Goal: Task Accomplishment & Management: Use online tool/utility

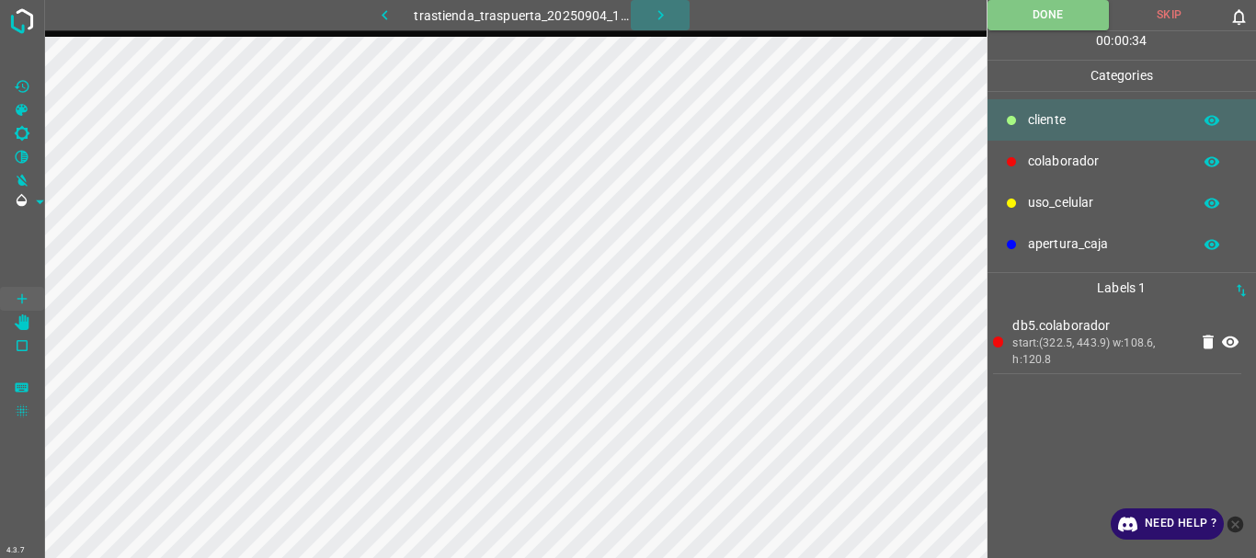
click at [679, 11] on button "button" at bounding box center [660, 15] width 59 height 30
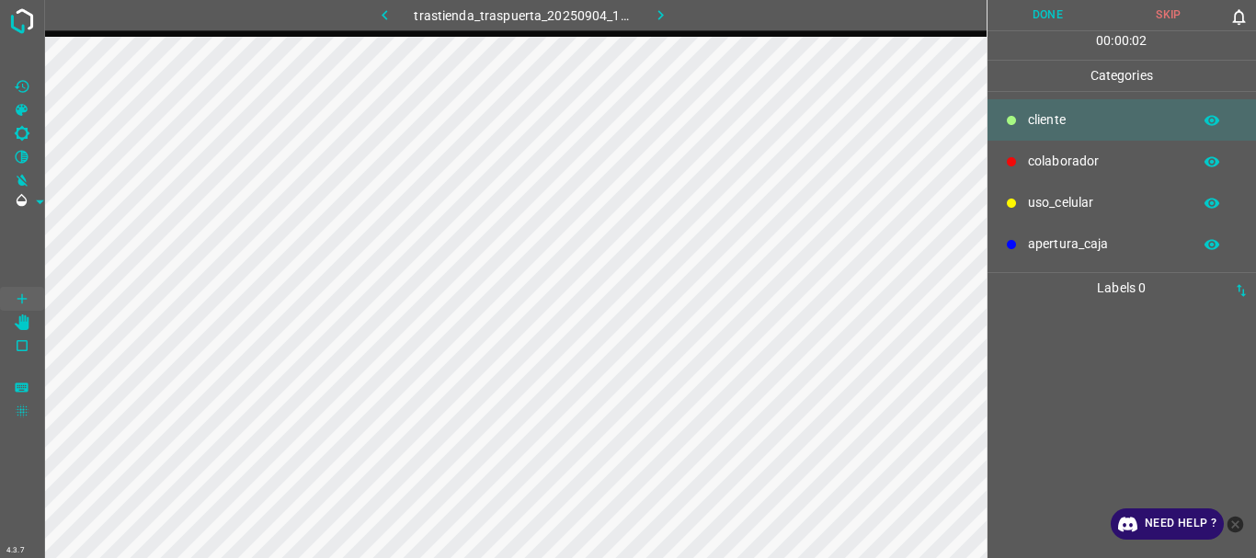
click at [1074, 202] on p "uso_celular" at bounding box center [1105, 202] width 154 height 19
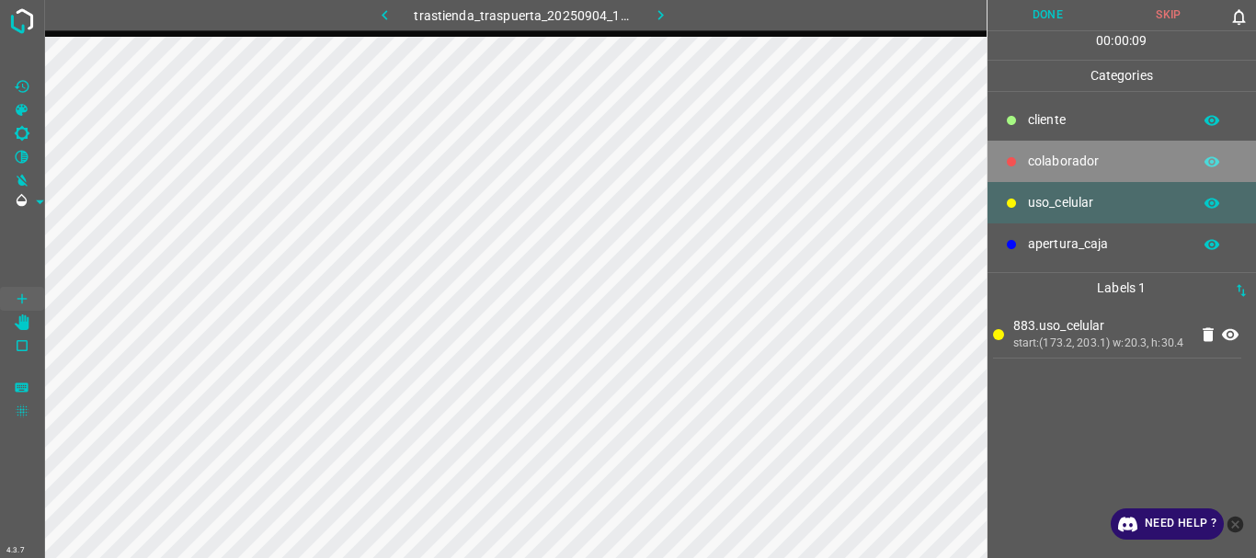
click at [1074, 161] on p "colaborador" at bounding box center [1105, 161] width 154 height 19
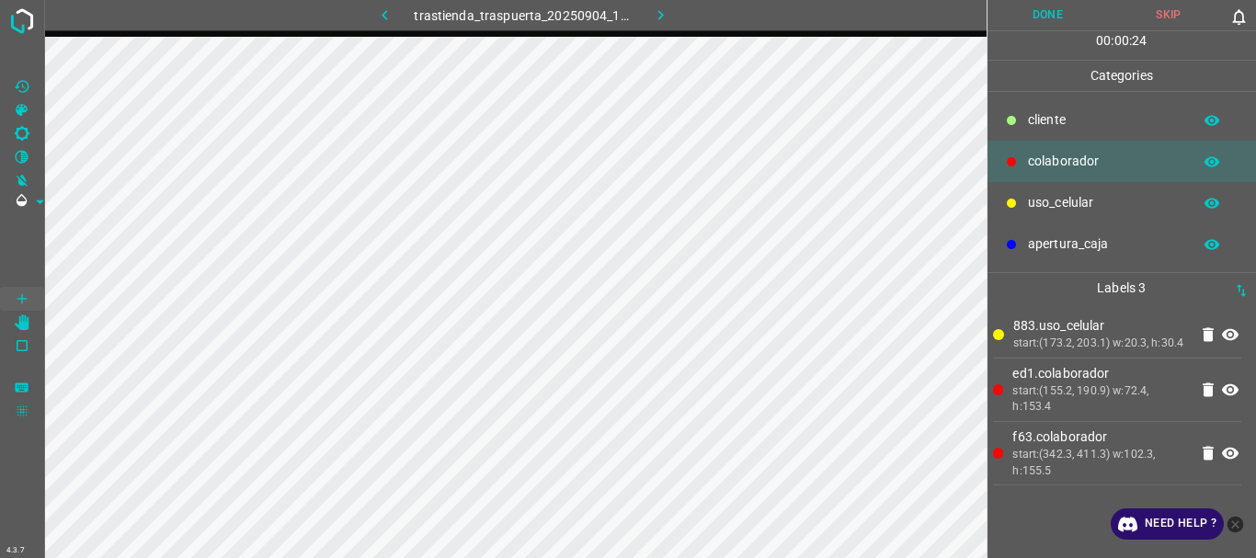
click at [1047, 122] on p "cliente" at bounding box center [1105, 119] width 154 height 19
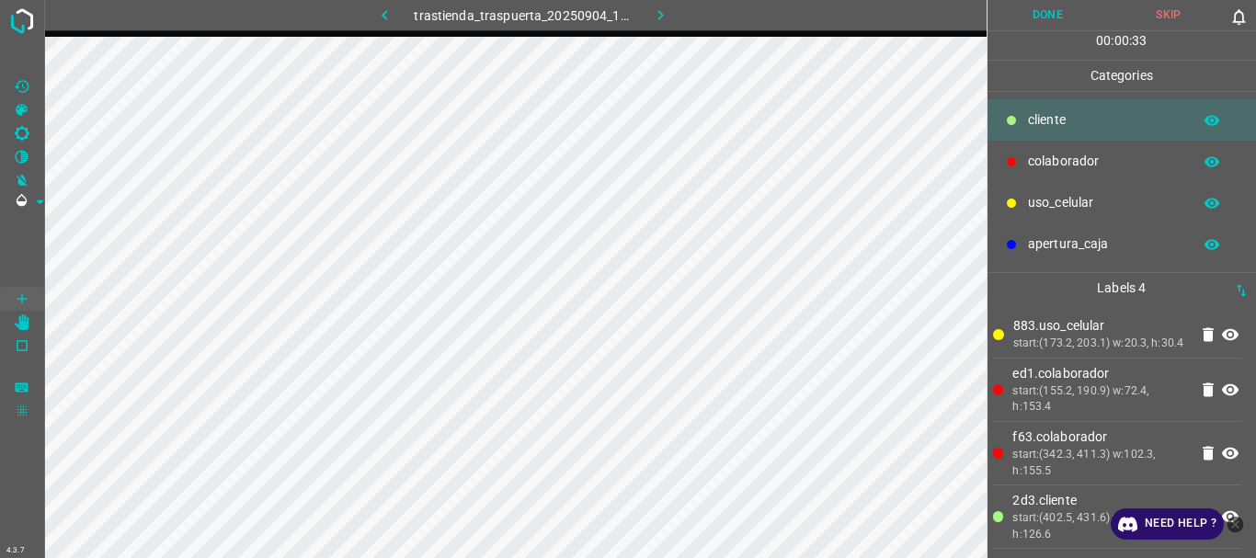
click at [1034, 28] on button "Done" at bounding box center [1047, 15] width 121 height 30
click at [661, 5] on button "button" at bounding box center [660, 15] width 59 height 30
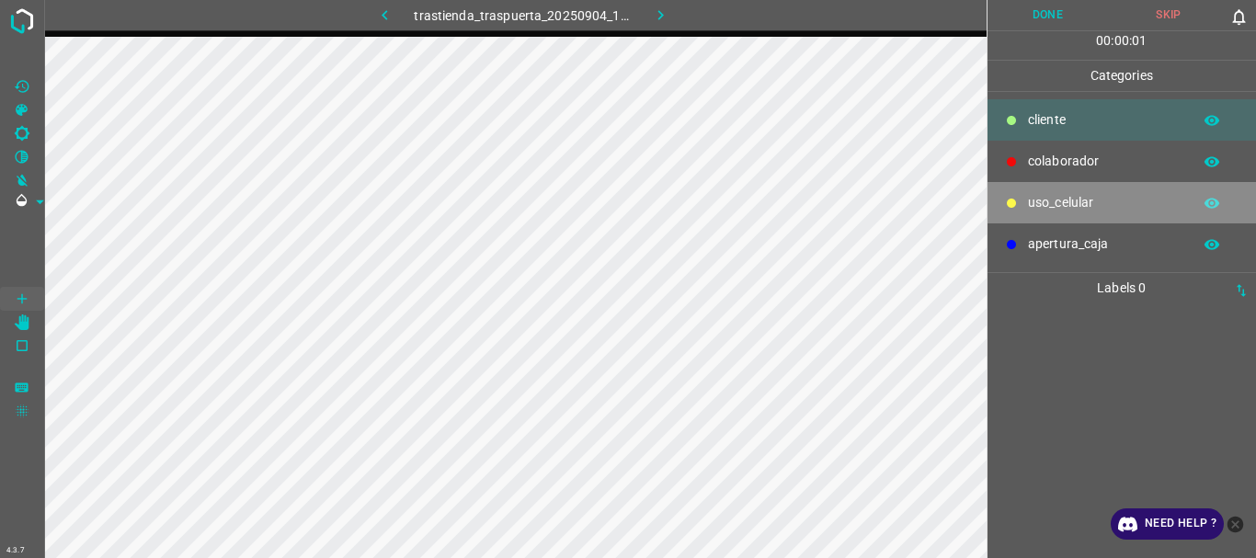
click at [1060, 205] on p "uso_celular" at bounding box center [1105, 202] width 154 height 19
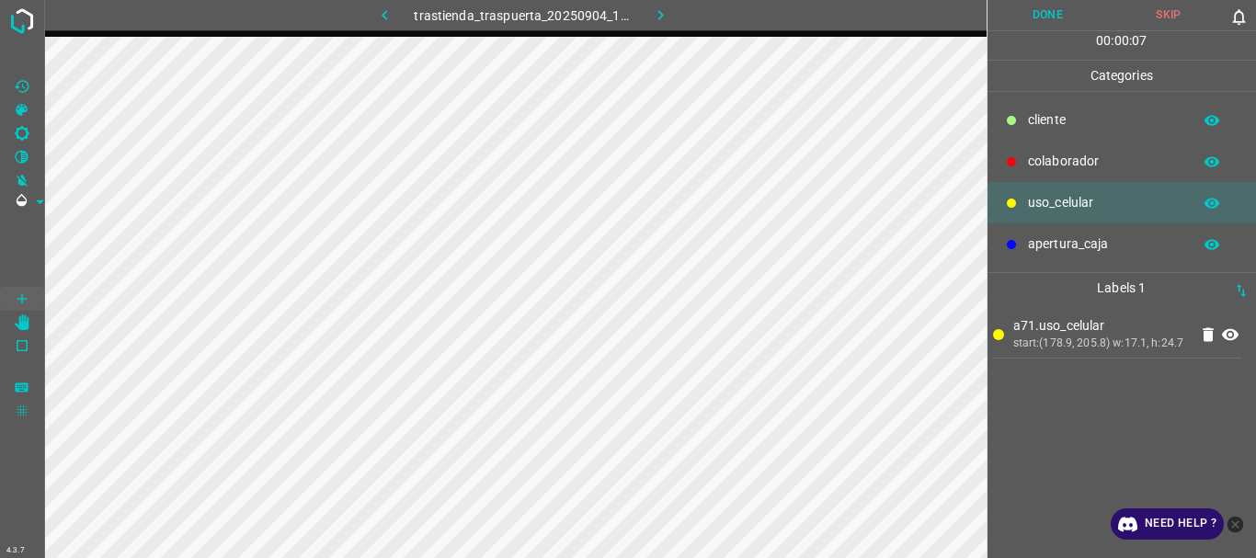
click at [1075, 160] on p "colaborador" at bounding box center [1105, 161] width 154 height 19
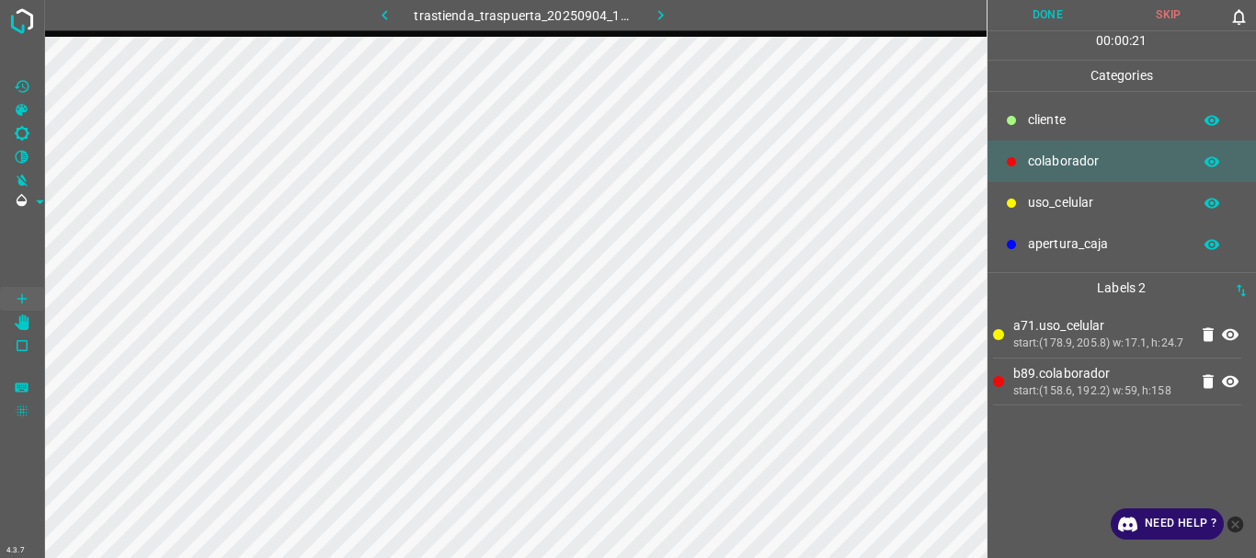
click at [1062, 201] on p "uso_celular" at bounding box center [1105, 202] width 154 height 19
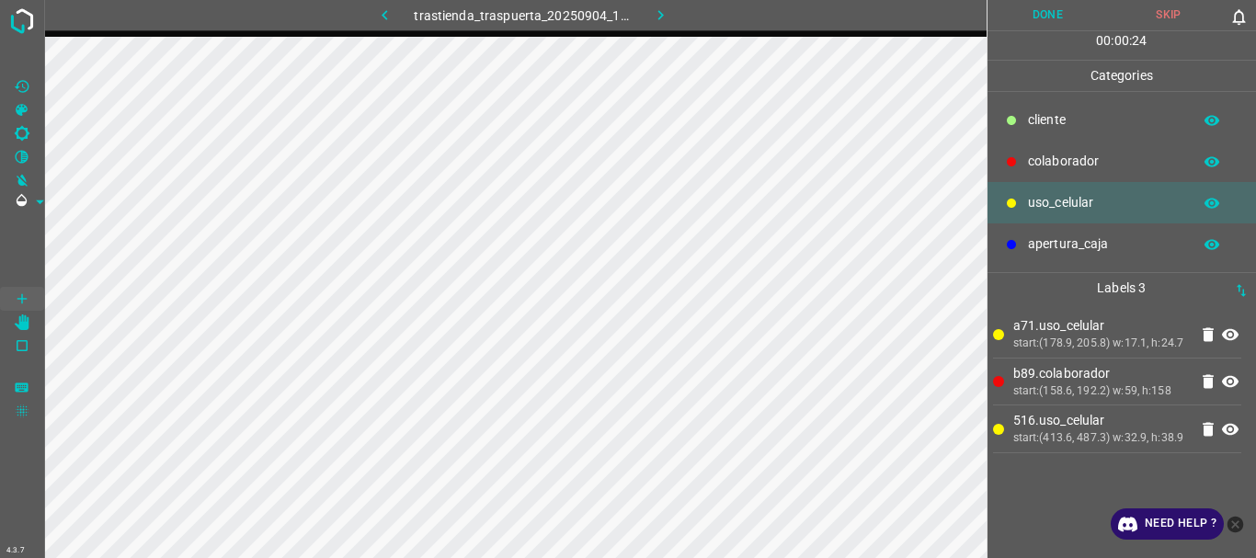
click at [1046, 146] on div "colaborador" at bounding box center [1121, 161] width 269 height 41
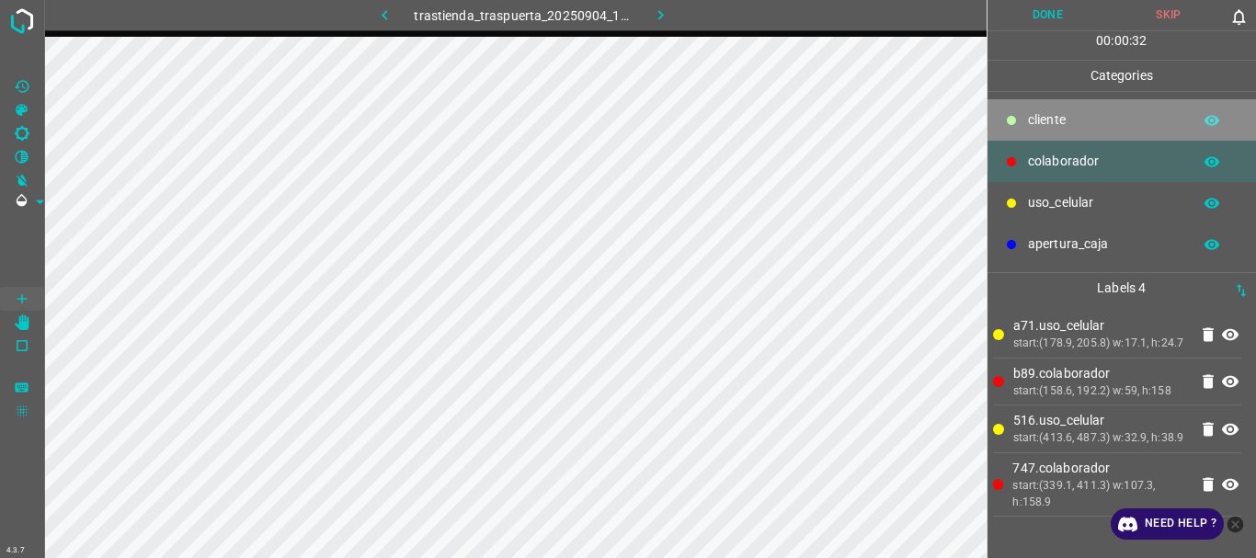
click at [1054, 122] on p "cliente" at bounding box center [1105, 119] width 154 height 19
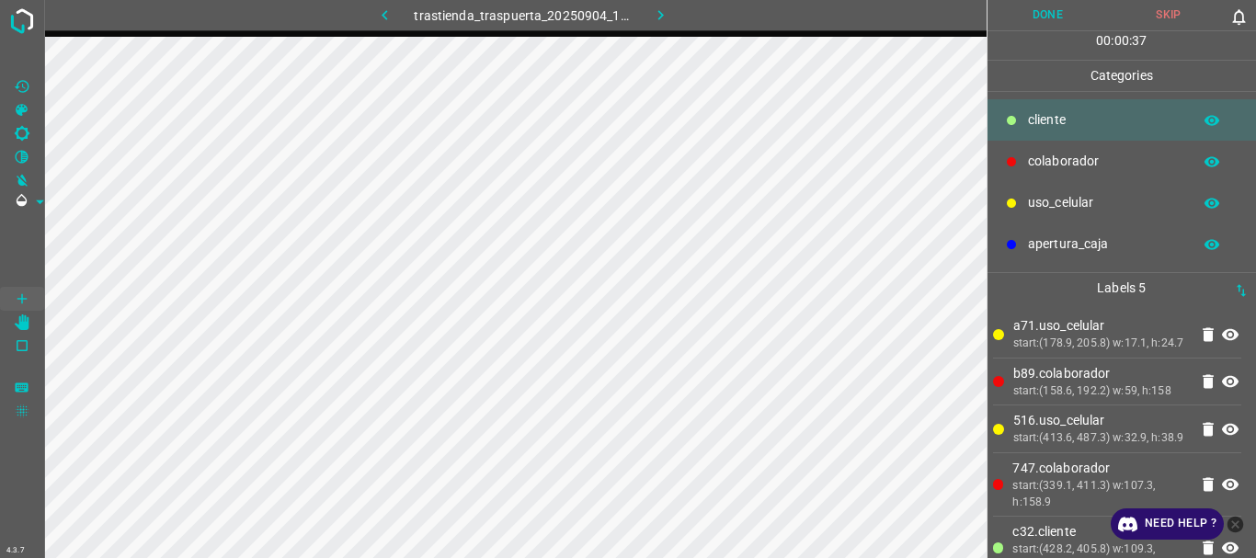
click at [1012, 6] on button "Done" at bounding box center [1047, 15] width 121 height 30
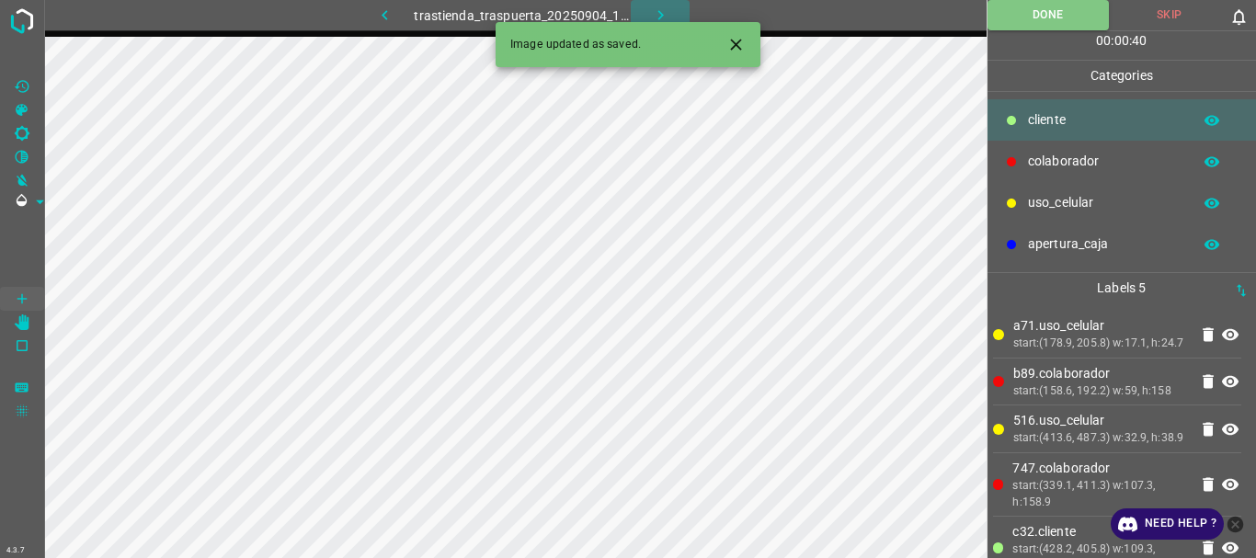
click at [668, 10] on icon "button" at bounding box center [660, 15] width 19 height 19
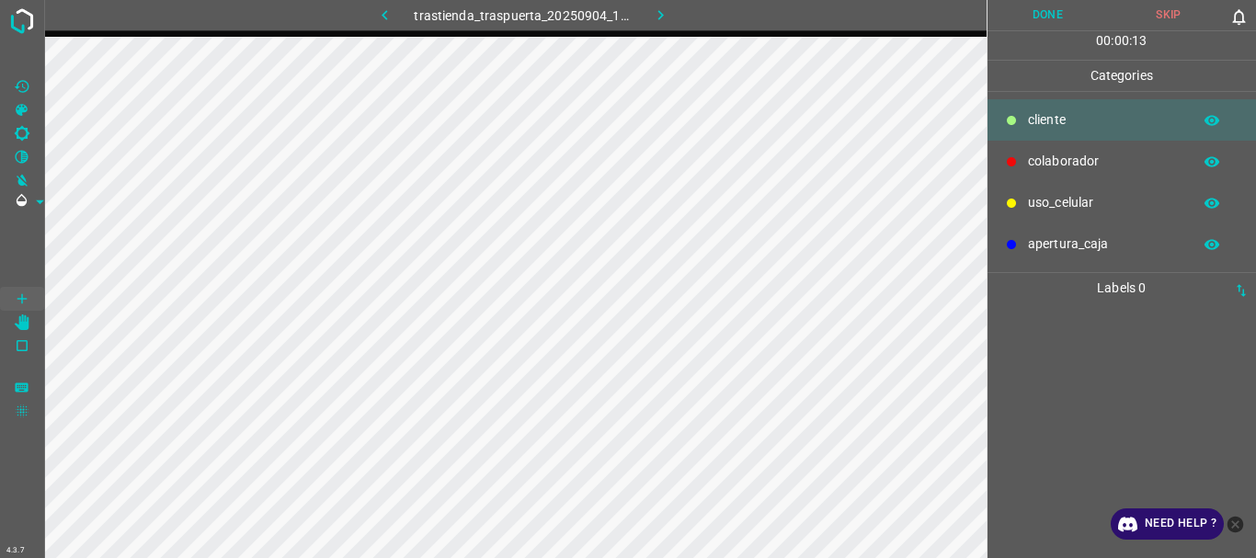
click at [1114, 155] on p "colaborador" at bounding box center [1105, 161] width 154 height 19
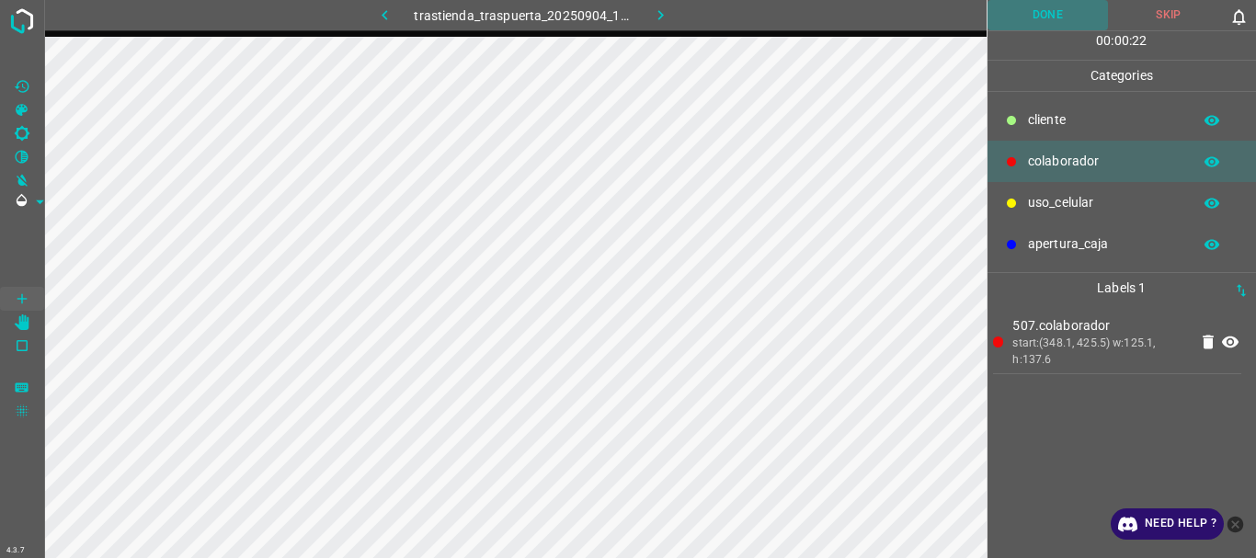
click at [1015, 22] on button "Done" at bounding box center [1047, 15] width 121 height 30
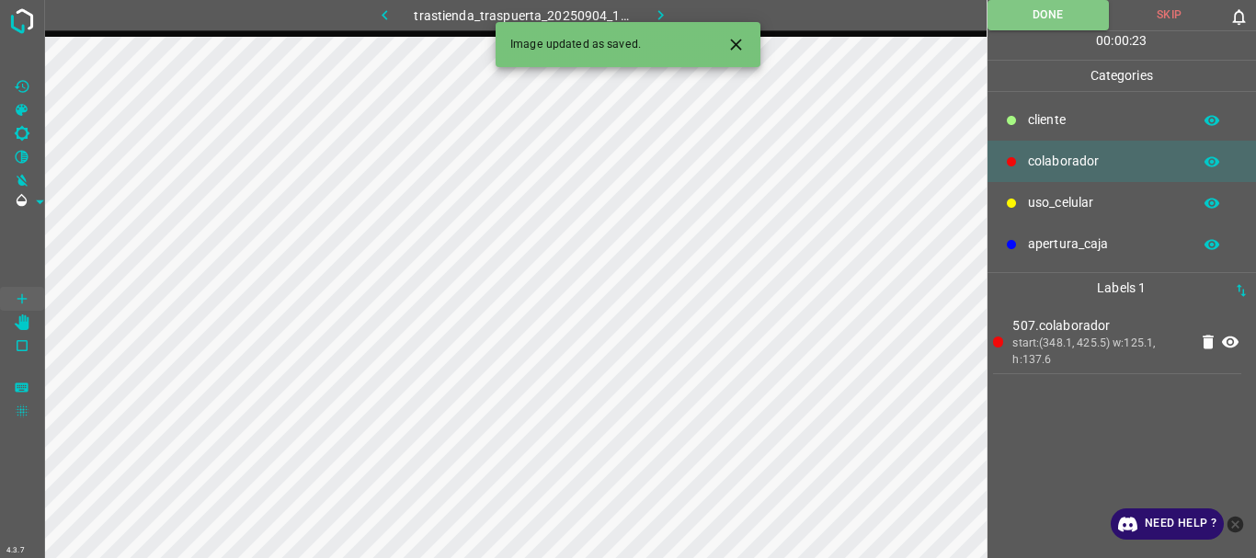
click at [668, 17] on icon "button" at bounding box center [660, 15] width 19 height 19
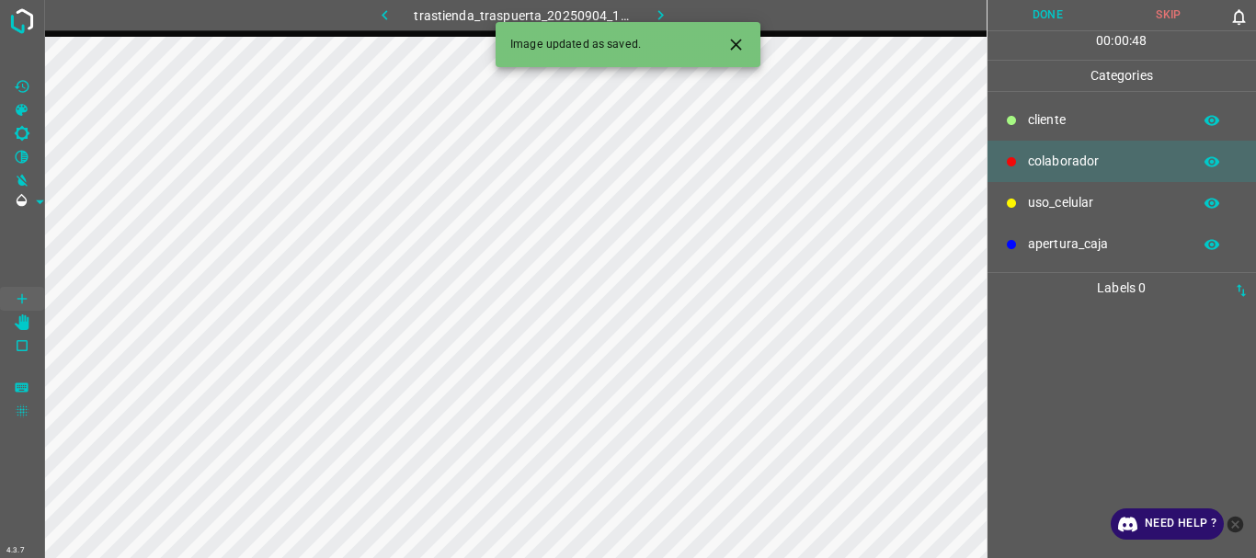
click at [1024, 112] on div "cliente" at bounding box center [1121, 119] width 269 height 41
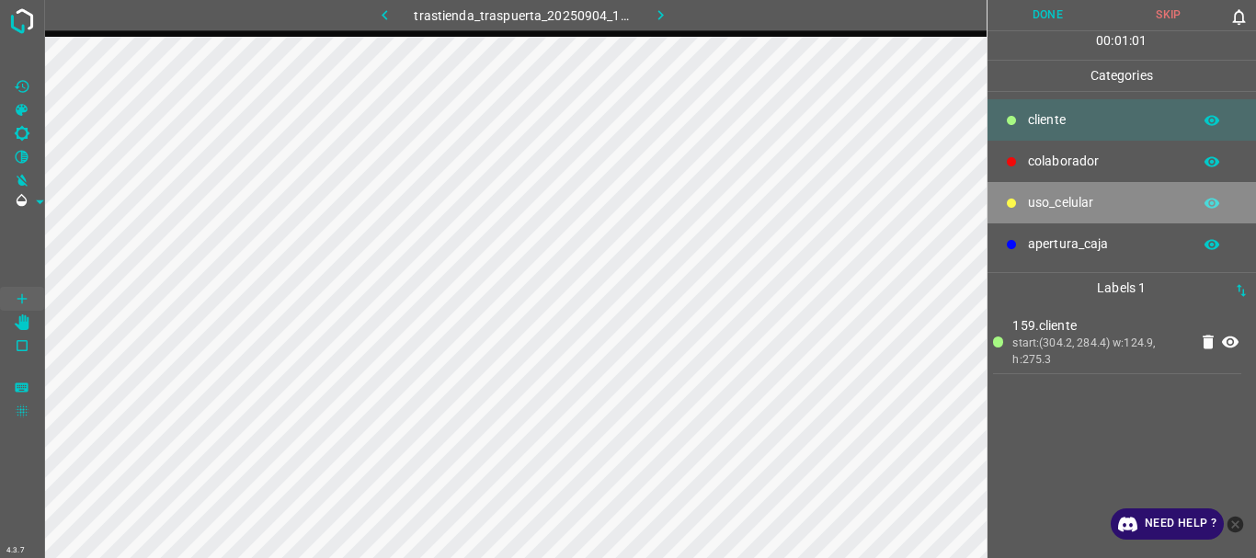
click at [1071, 209] on p "uso_celular" at bounding box center [1105, 202] width 154 height 19
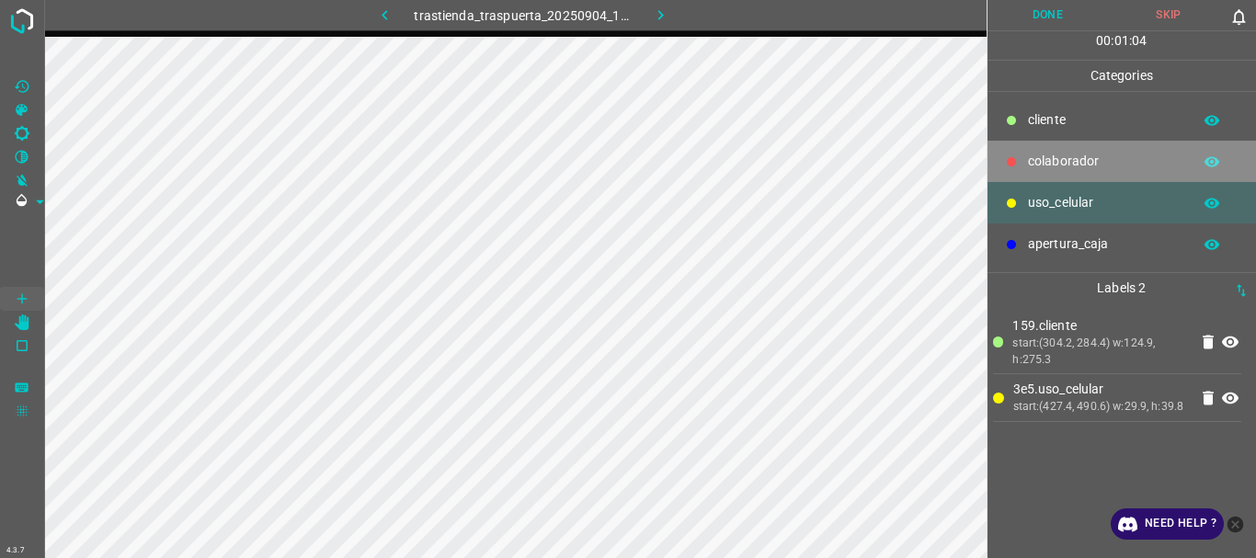
click at [1082, 165] on p "colaborador" at bounding box center [1105, 161] width 154 height 19
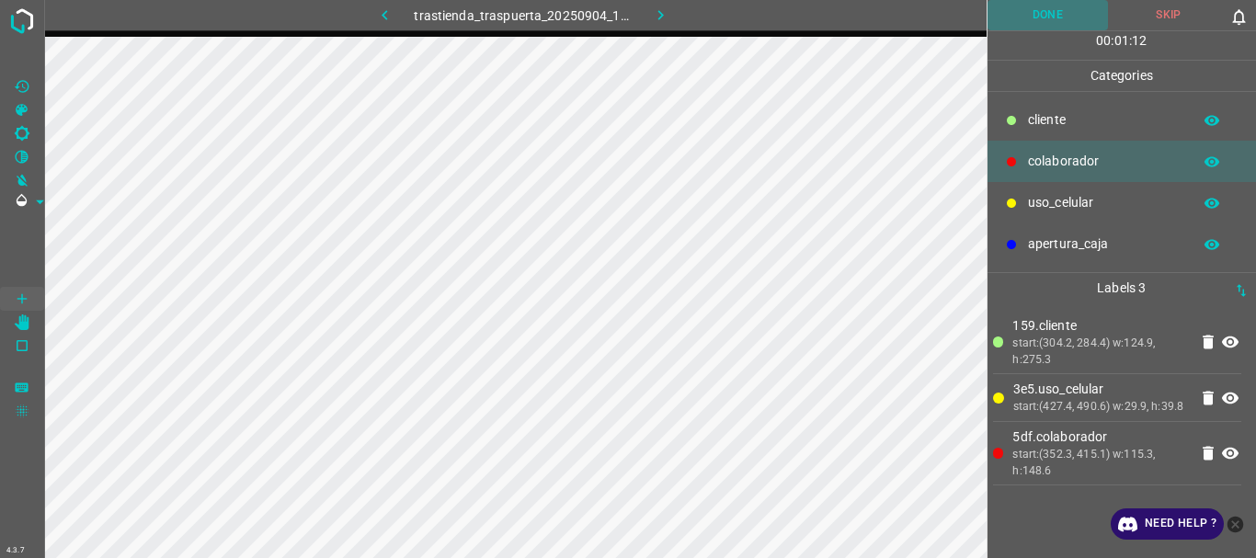
click at [1022, 27] on button "Done" at bounding box center [1047, 15] width 121 height 30
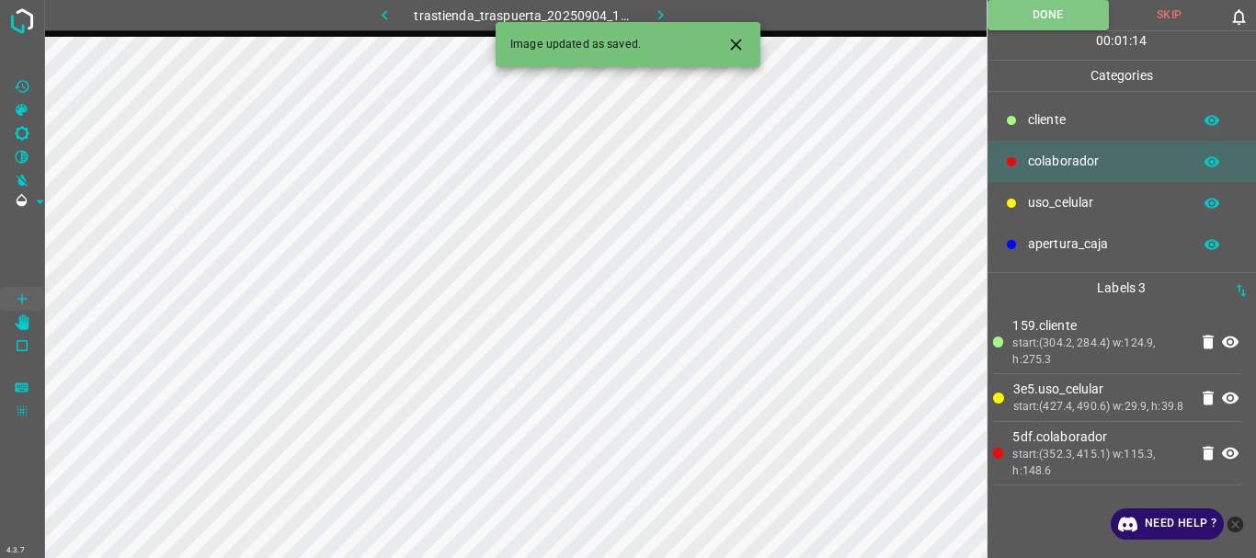
click at [657, 15] on icon "button" at bounding box center [660, 15] width 19 height 19
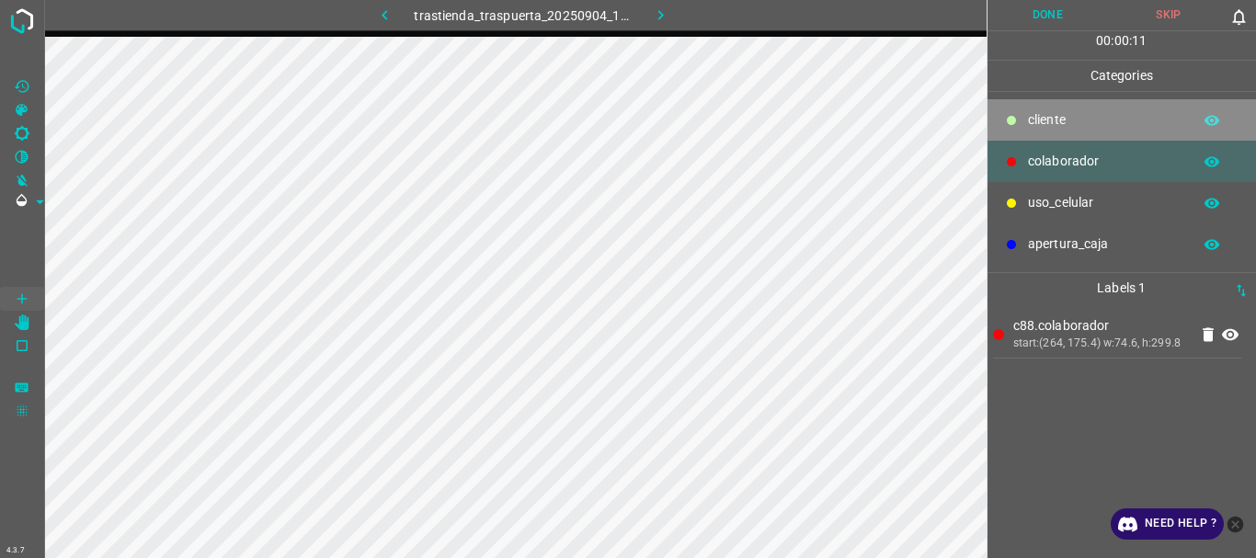
click at [1040, 123] on p "cliente" at bounding box center [1105, 119] width 154 height 19
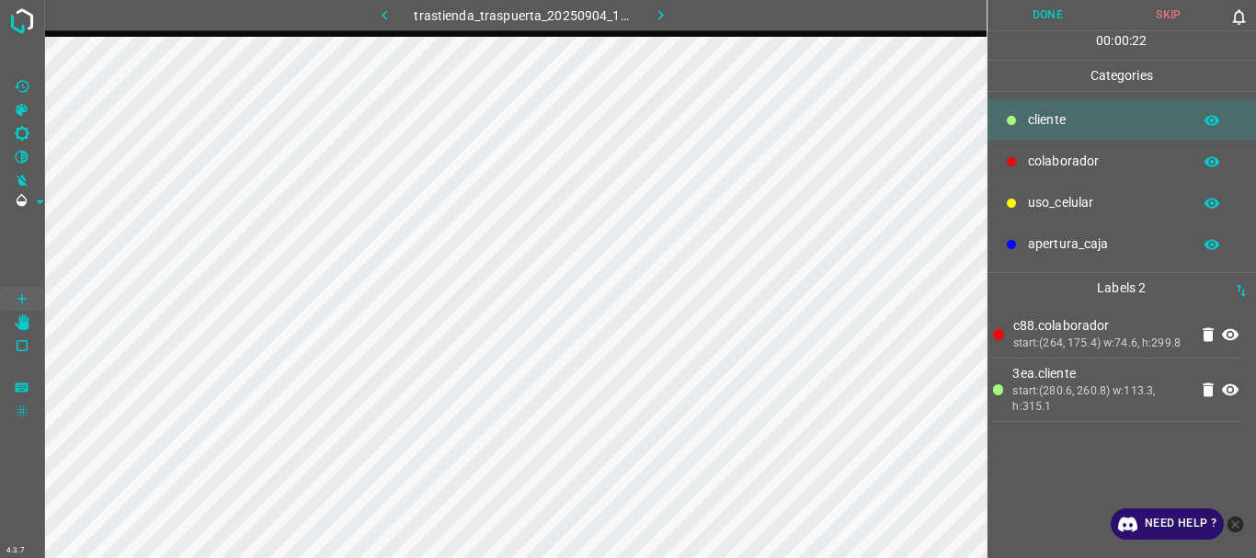
click at [1033, 154] on p "colaborador" at bounding box center [1105, 161] width 154 height 19
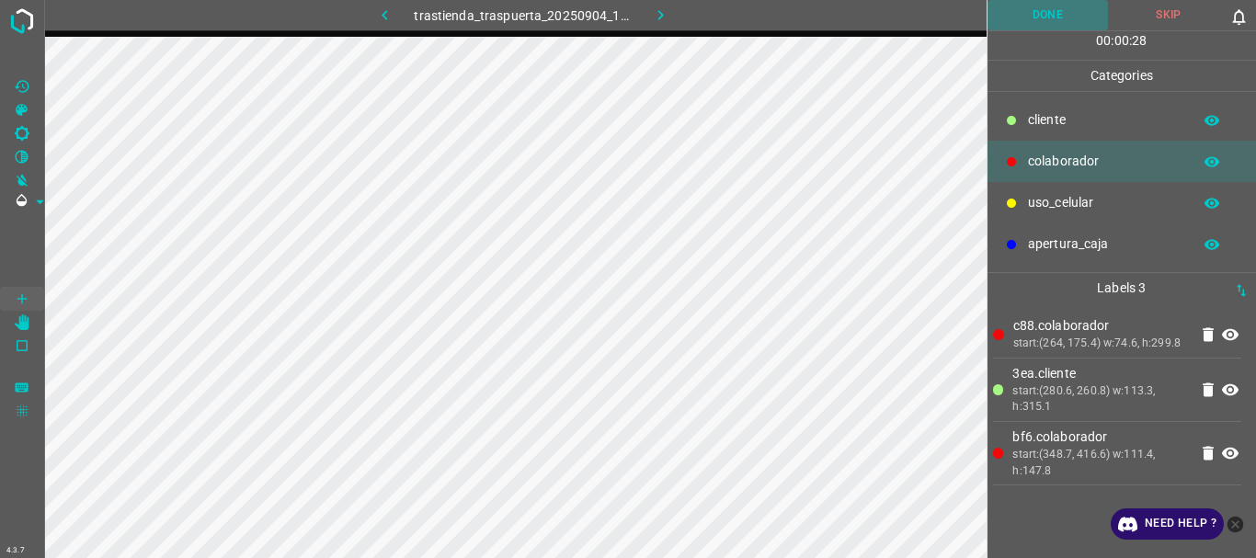
click at [1046, 6] on button "Done" at bounding box center [1047, 15] width 121 height 30
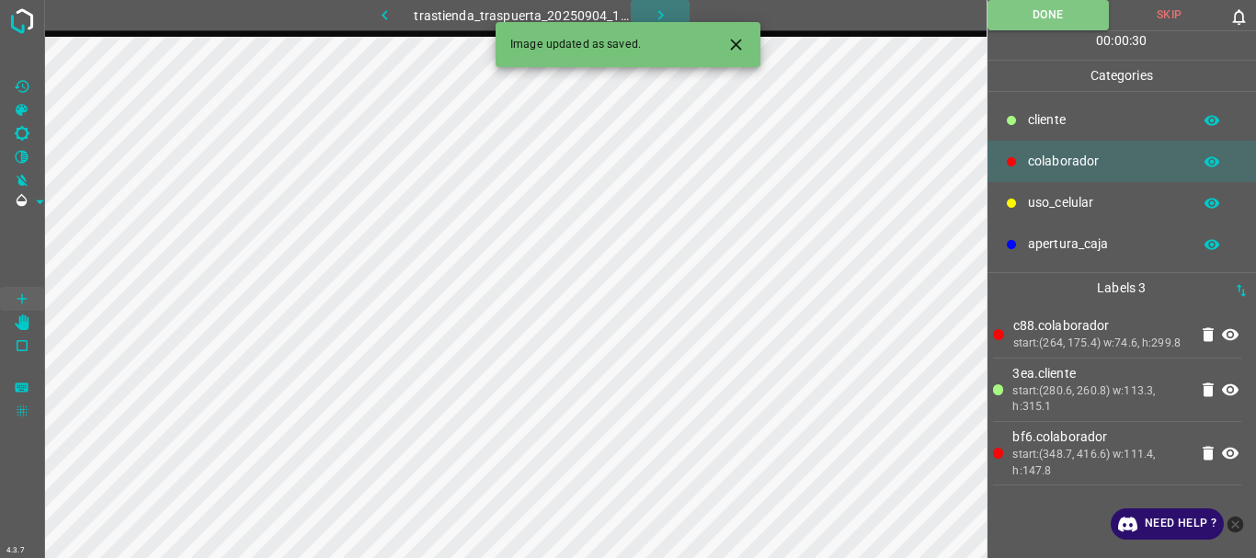
click at [656, 12] on icon "button" at bounding box center [660, 15] width 19 height 19
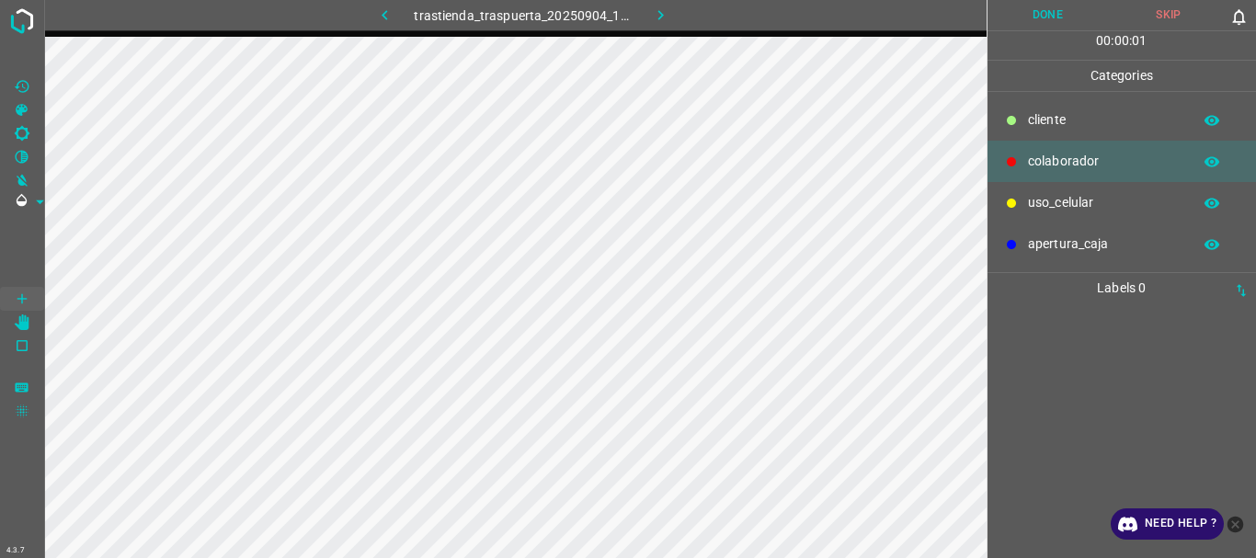
click at [1050, 129] on p "cliente" at bounding box center [1105, 119] width 154 height 19
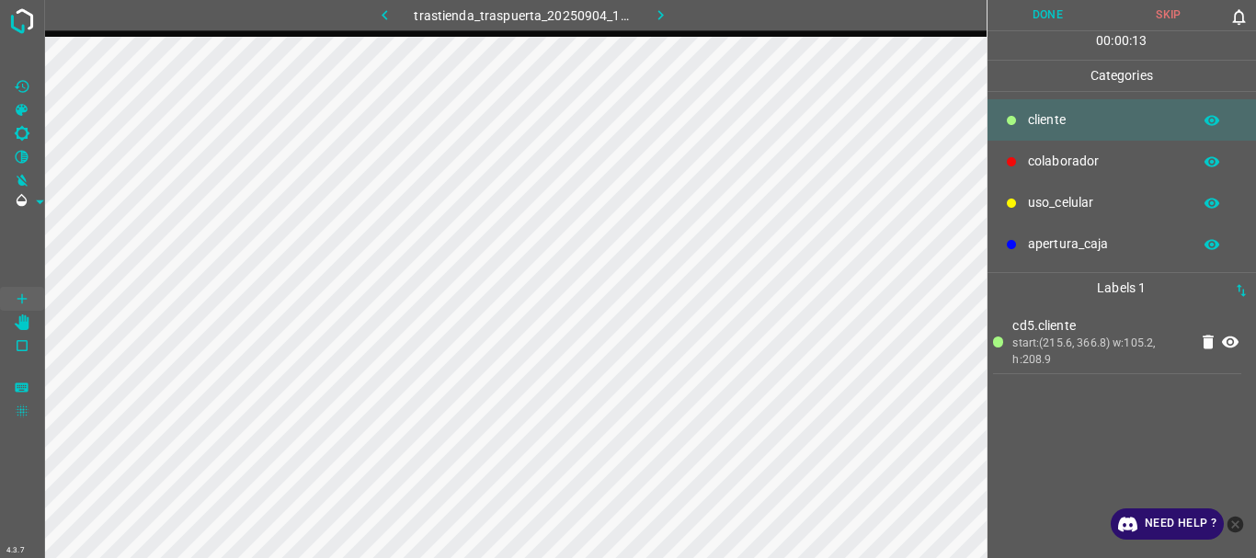
click at [1028, 28] on button "Done" at bounding box center [1047, 15] width 121 height 30
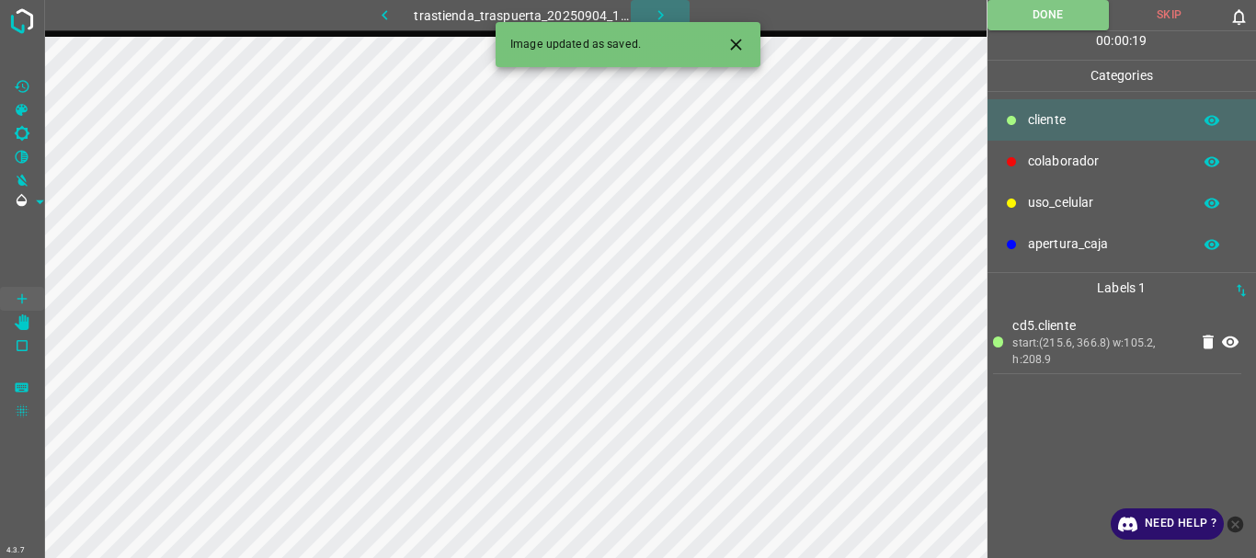
click at [665, 9] on icon "button" at bounding box center [660, 15] width 19 height 19
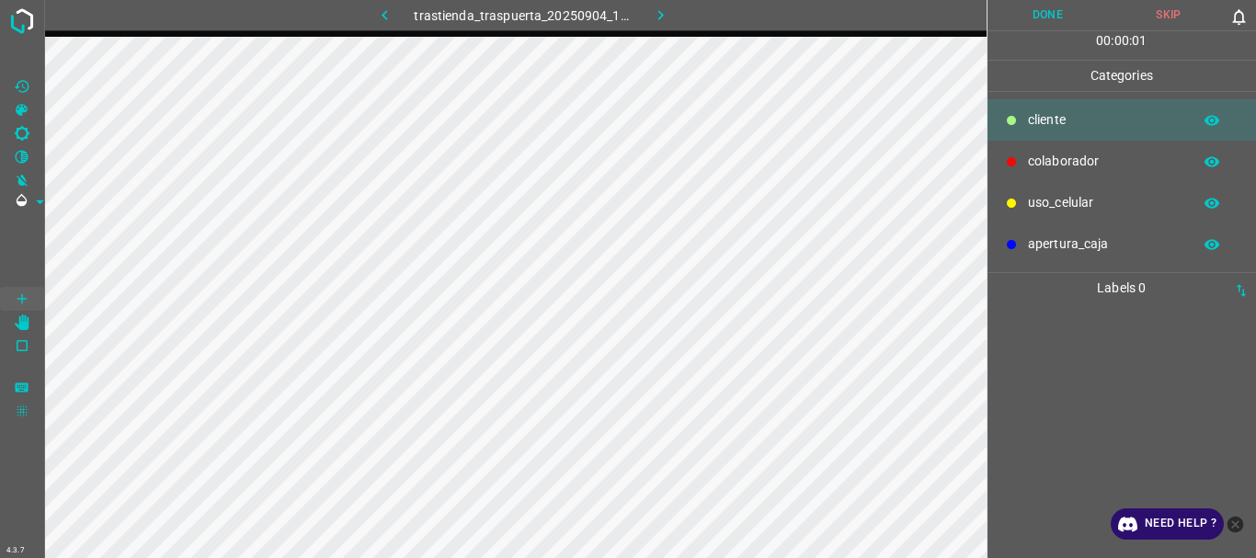
click at [1022, 158] on div "colaborador" at bounding box center [1121, 161] width 269 height 41
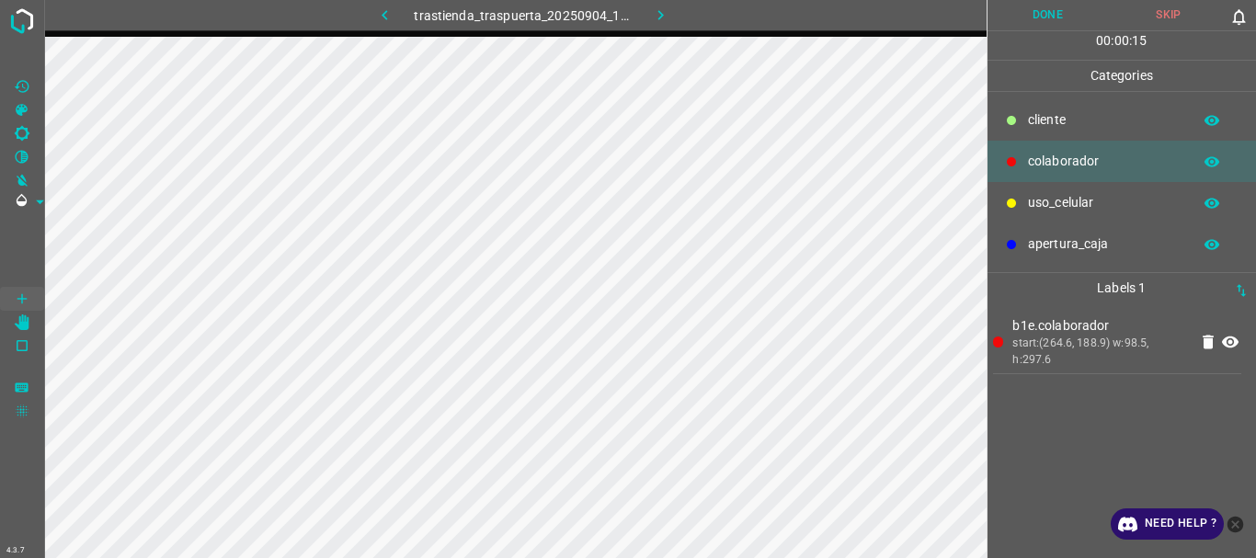
click at [1050, 121] on p "cliente" at bounding box center [1105, 119] width 154 height 19
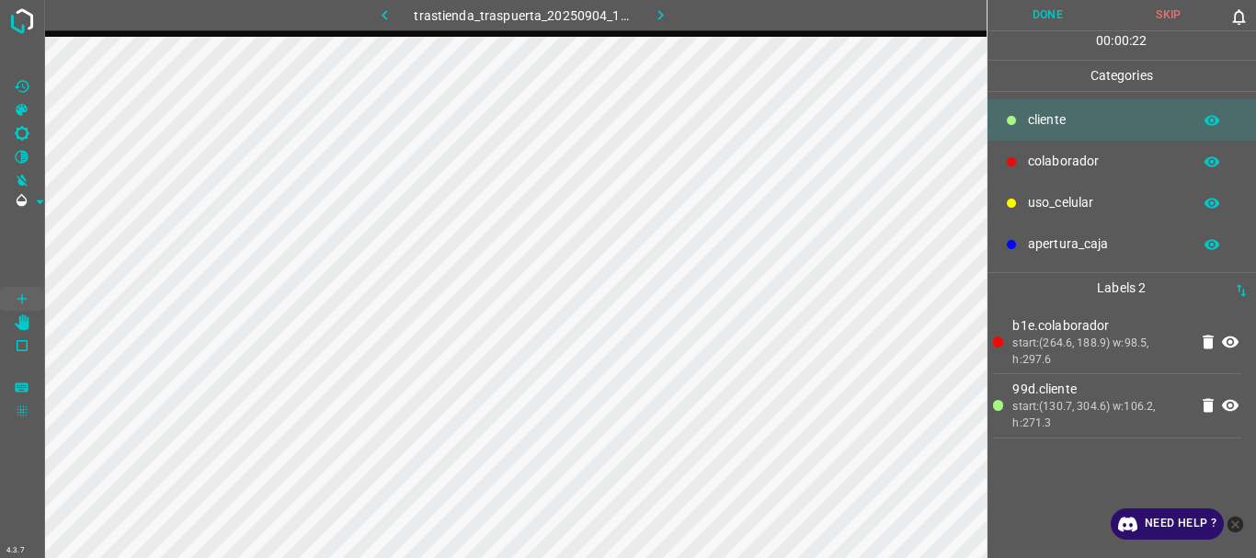
click at [1074, 160] on p "colaborador" at bounding box center [1105, 161] width 154 height 19
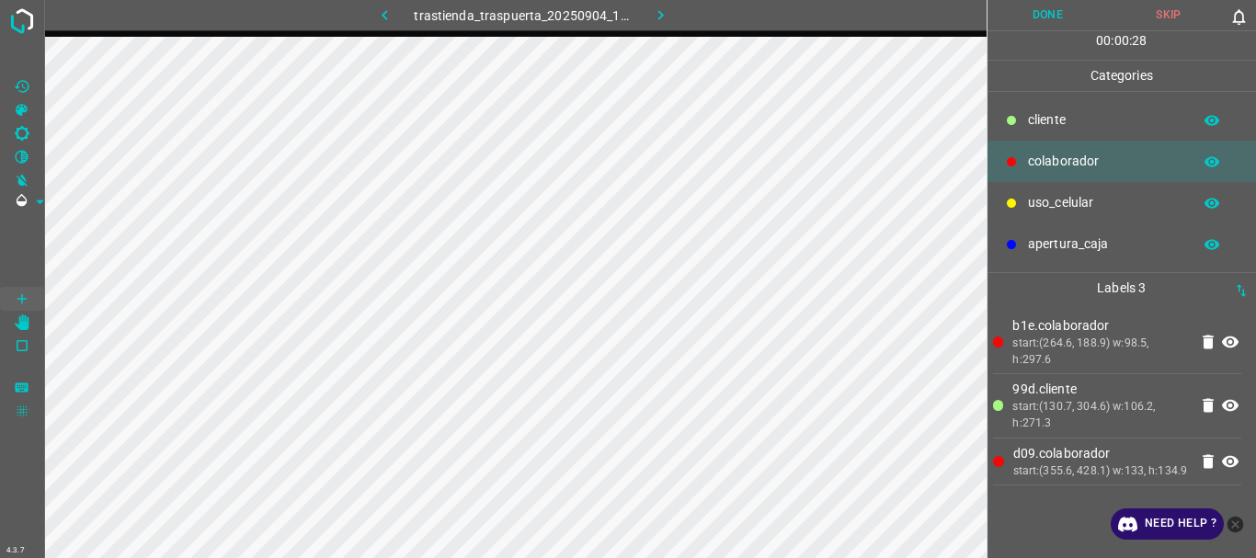
click at [1077, 13] on button "Done" at bounding box center [1047, 15] width 121 height 30
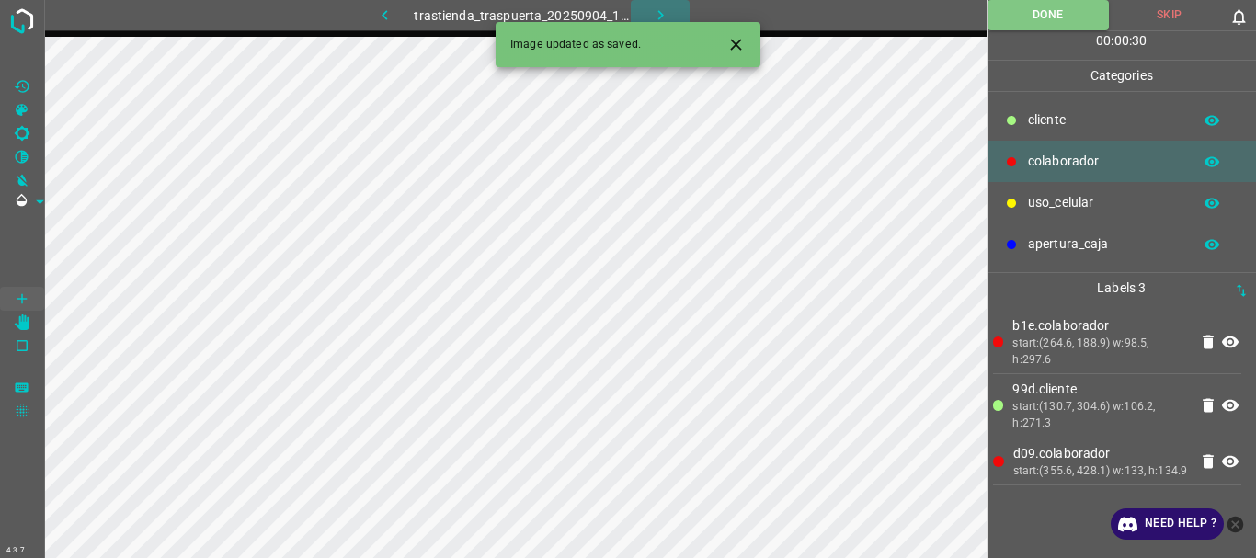
click at [655, 7] on icon "button" at bounding box center [660, 15] width 19 height 19
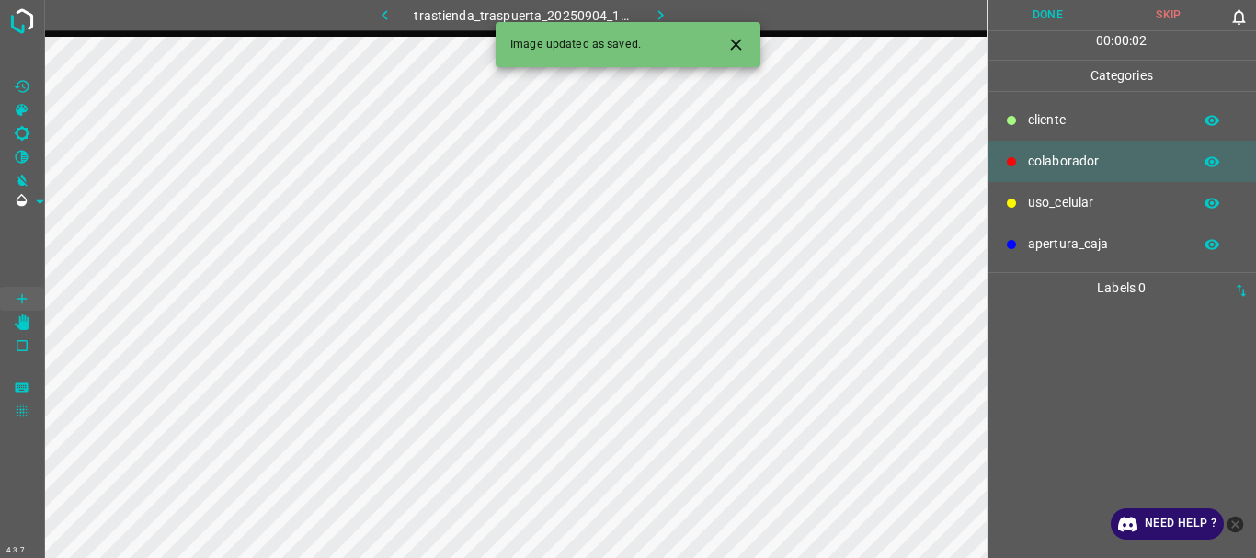
click at [174, 5] on div at bounding box center [182, 15] width 247 height 30
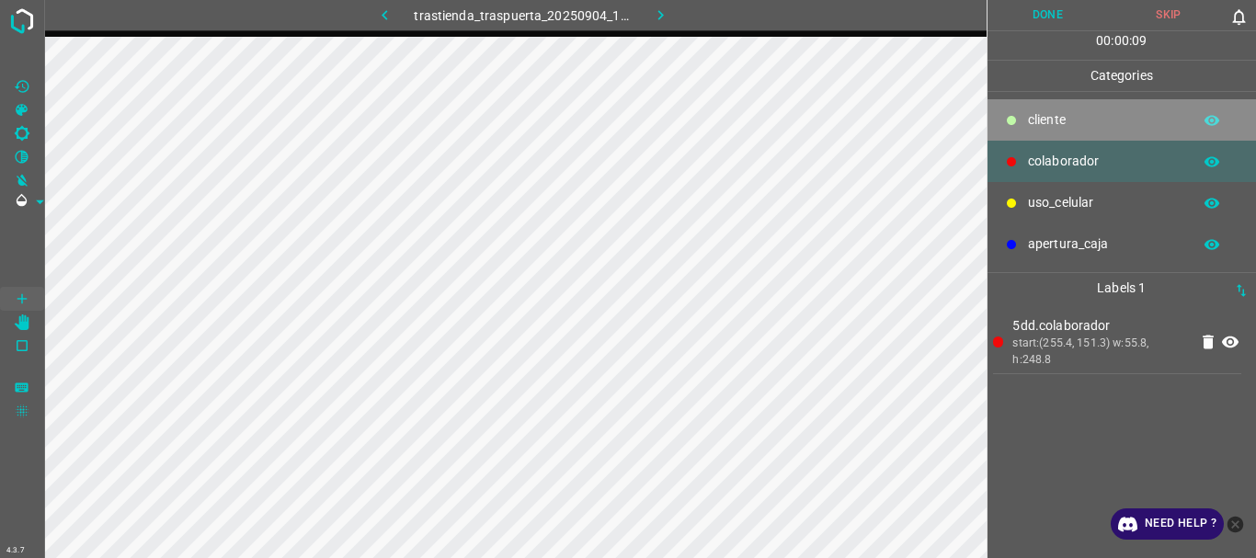
click at [1018, 109] on div "cliente" at bounding box center [1121, 119] width 269 height 41
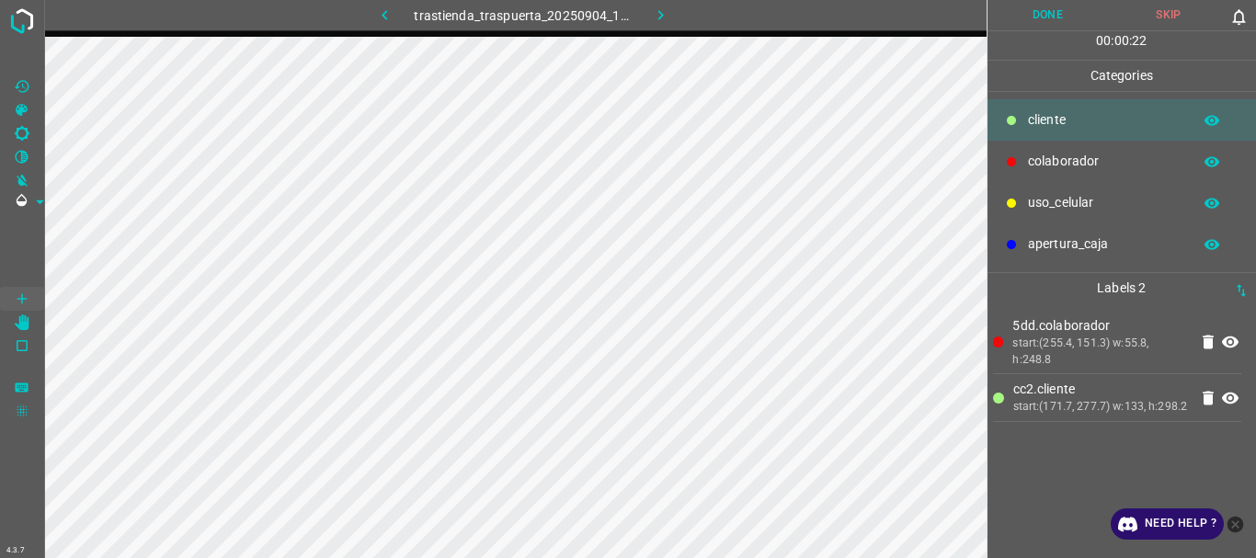
click at [1056, 163] on p "colaborador" at bounding box center [1105, 161] width 154 height 19
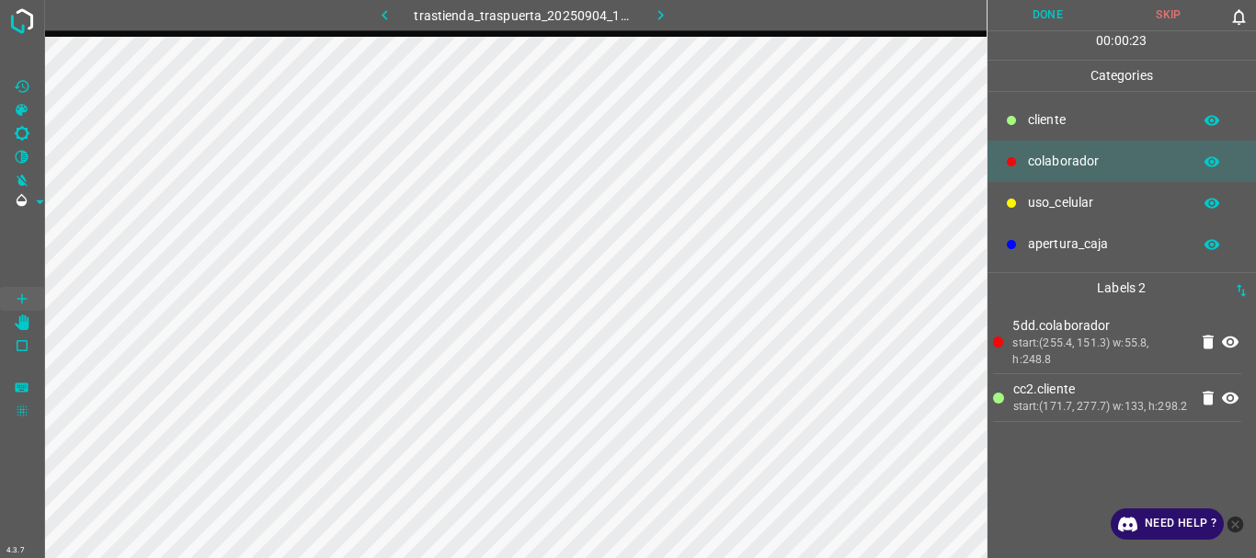
click at [1025, 199] on div "uso_celular" at bounding box center [1121, 202] width 269 height 41
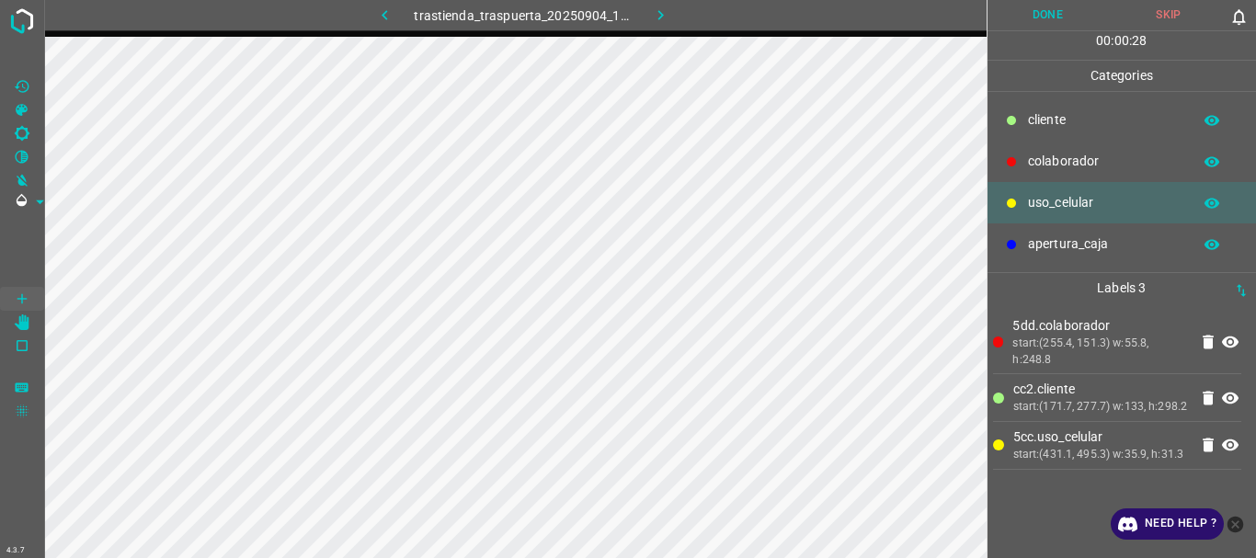
click at [1060, 158] on p "colaborador" at bounding box center [1105, 161] width 154 height 19
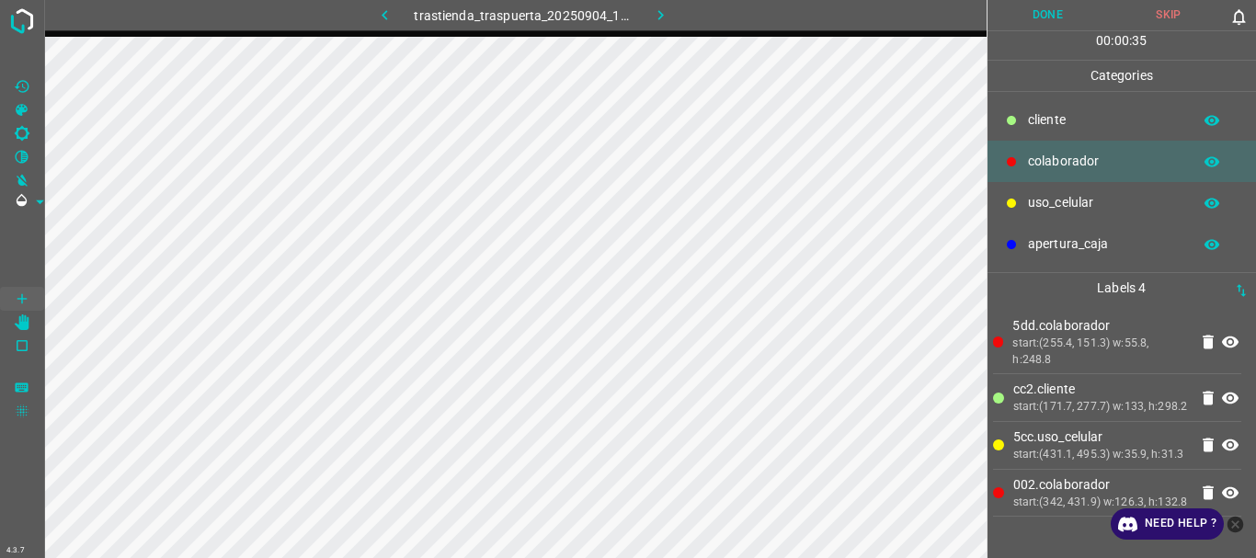
click at [1039, 14] on button "Done" at bounding box center [1047, 15] width 121 height 30
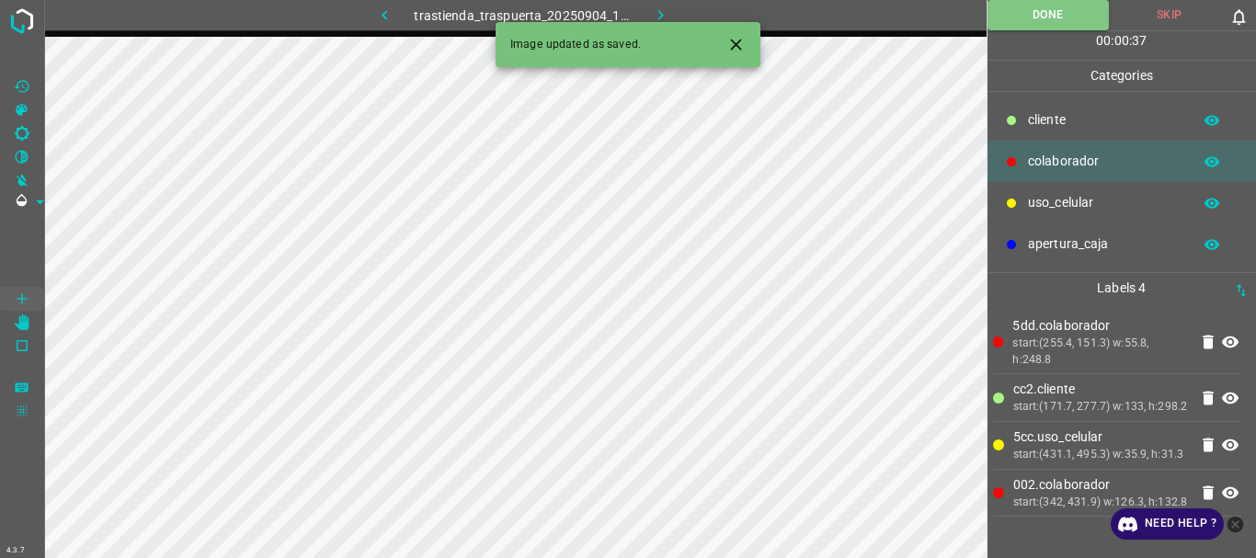
click at [649, 17] on button "button" at bounding box center [660, 15] width 59 height 30
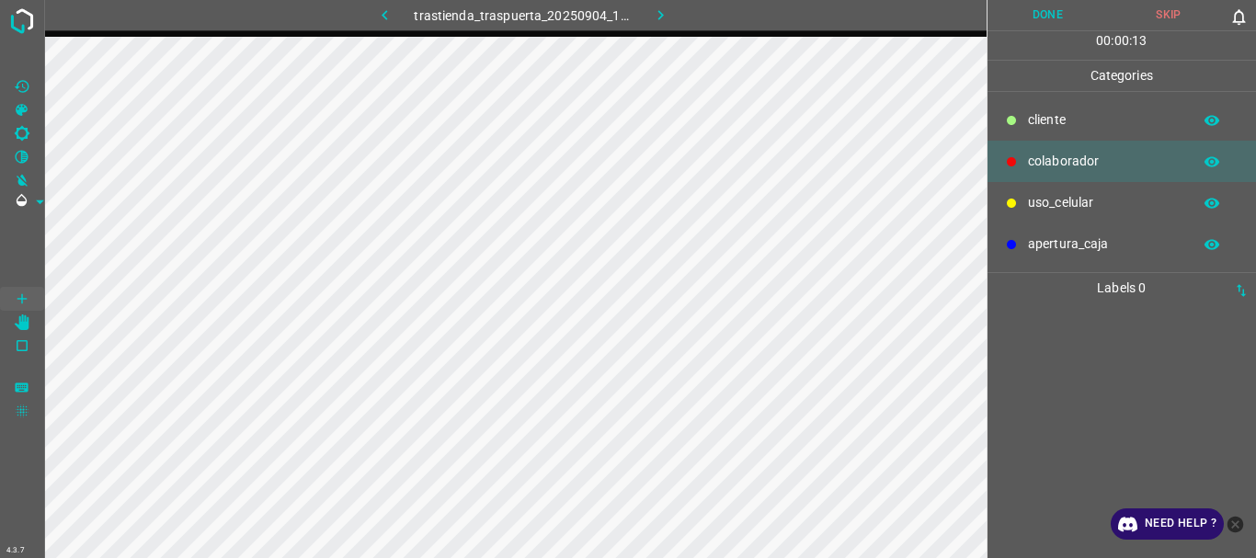
click at [319, 6] on div "trastienda_traspuerta_20250904_143828_610858.jpg" at bounding box center [522, 15] width 433 height 30
click at [314, 7] on div "trastienda_traspuerta_20250904_143828_610858.jpg" at bounding box center [522, 15] width 433 height 30
click at [1024, 198] on div "uso_celular" at bounding box center [1121, 202] width 269 height 41
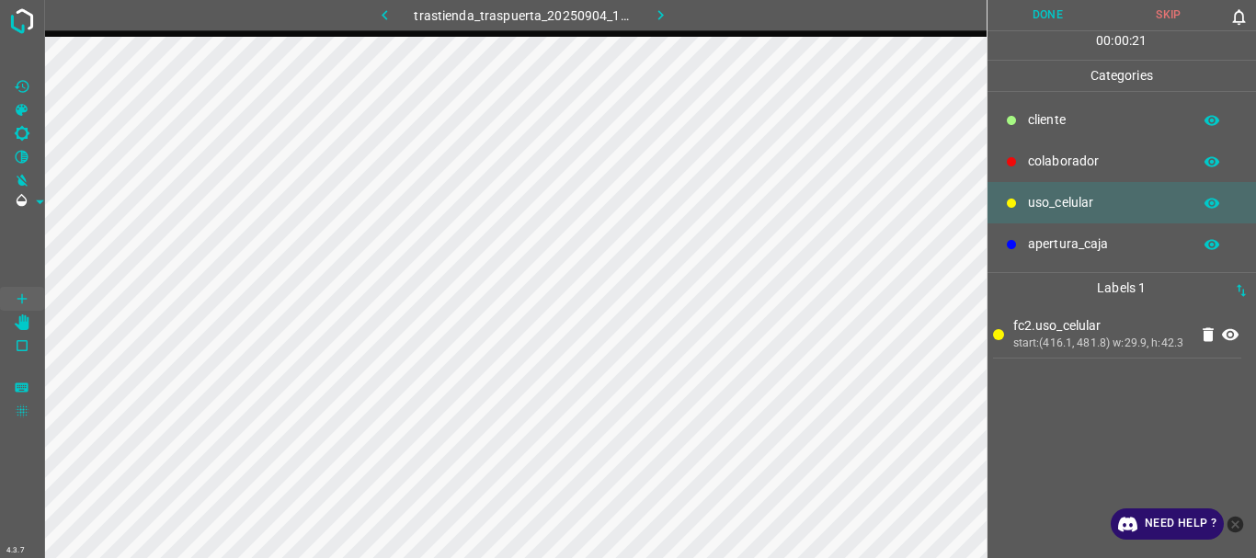
click at [1054, 161] on p "colaborador" at bounding box center [1105, 161] width 154 height 19
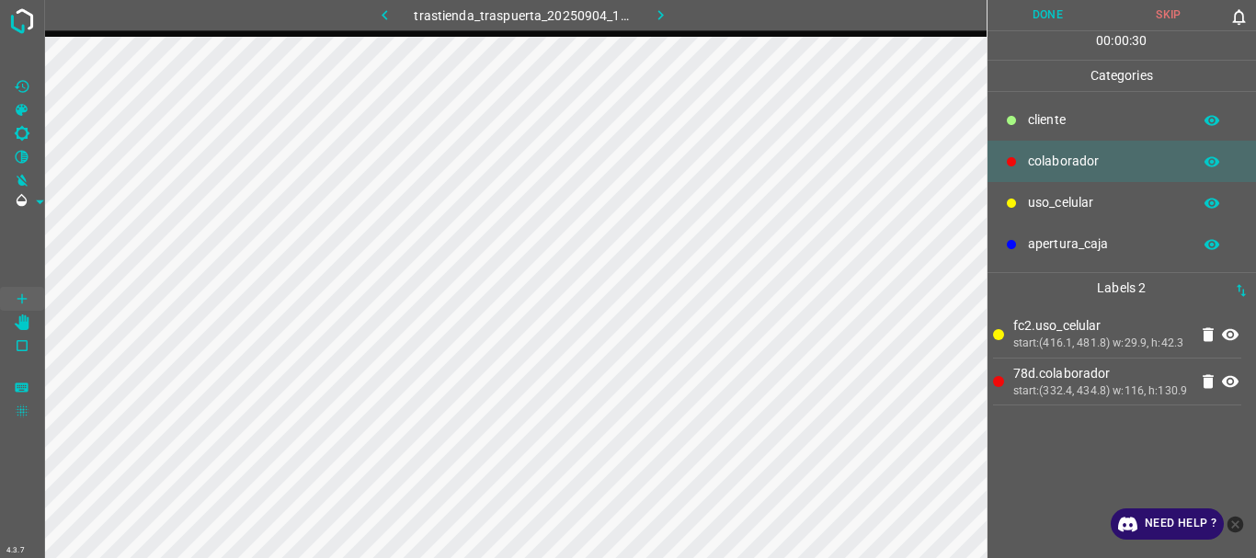
click at [1046, 17] on button "Done" at bounding box center [1047, 15] width 121 height 30
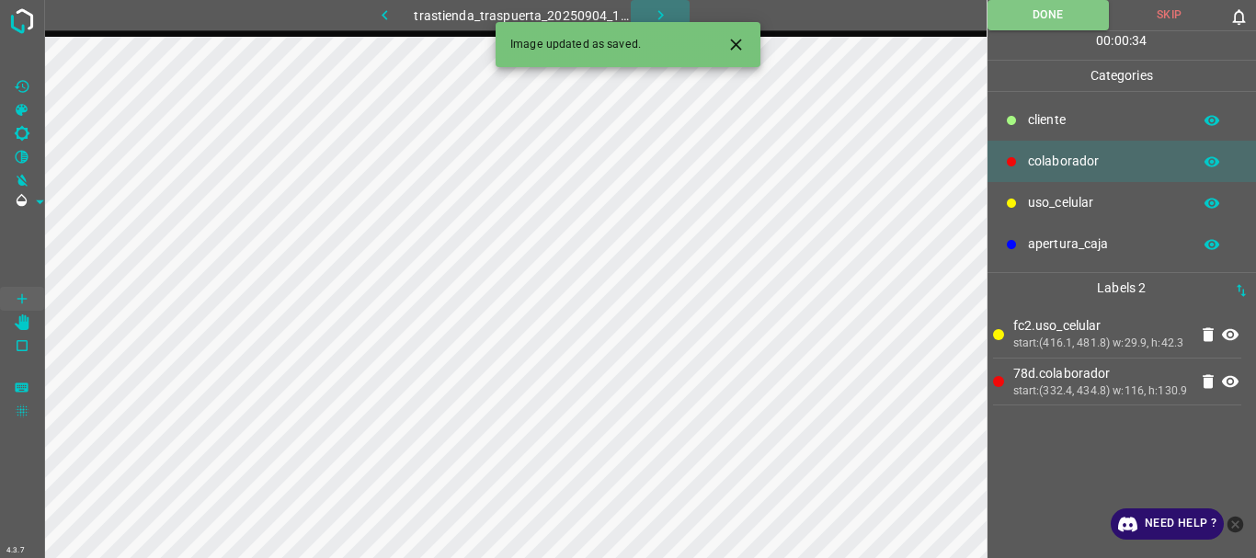
click at [662, 12] on icon "button" at bounding box center [660, 15] width 19 height 19
